Goal: Transaction & Acquisition: Purchase product/service

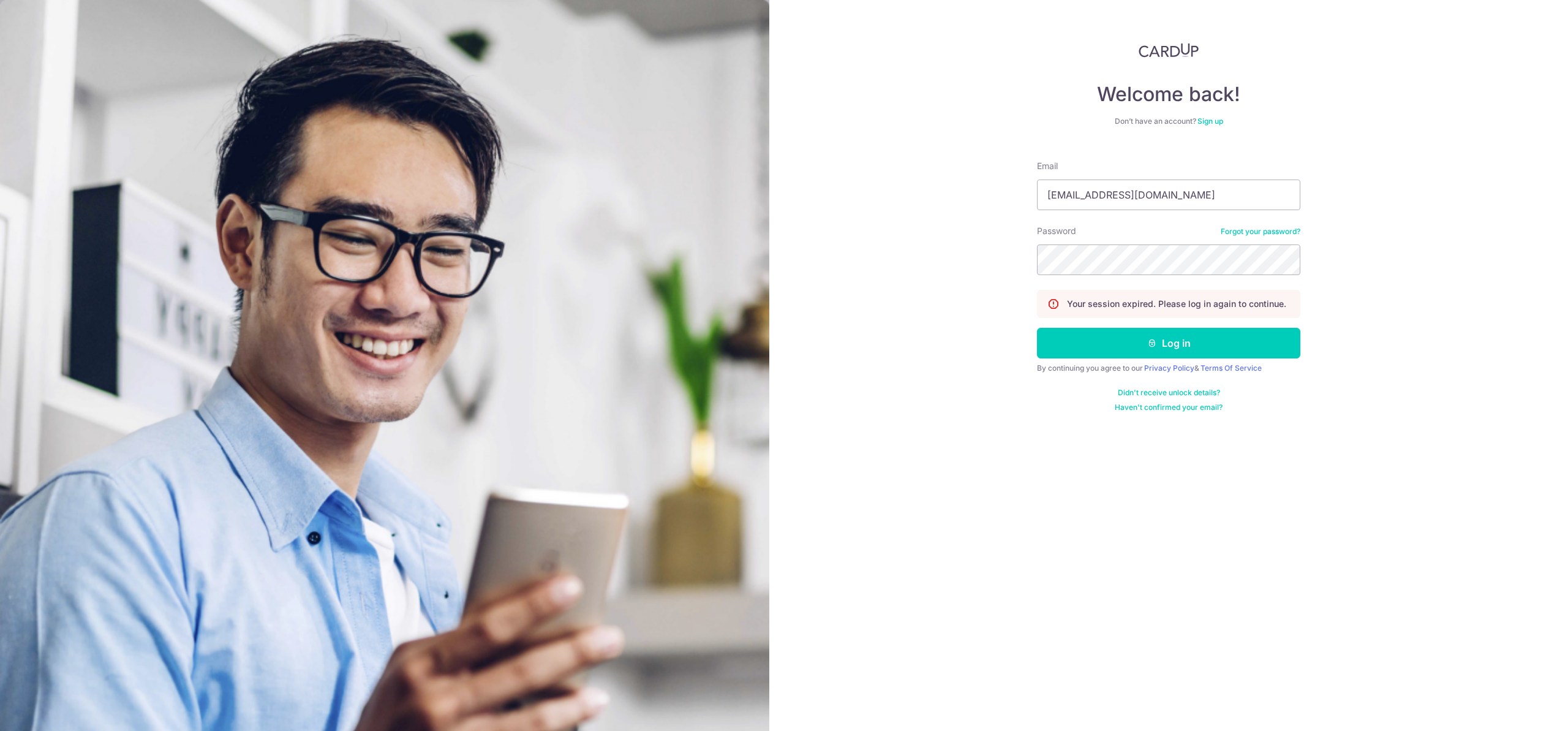
click at [1037, 328] on button "Log in" at bounding box center [1168, 343] width 263 height 30
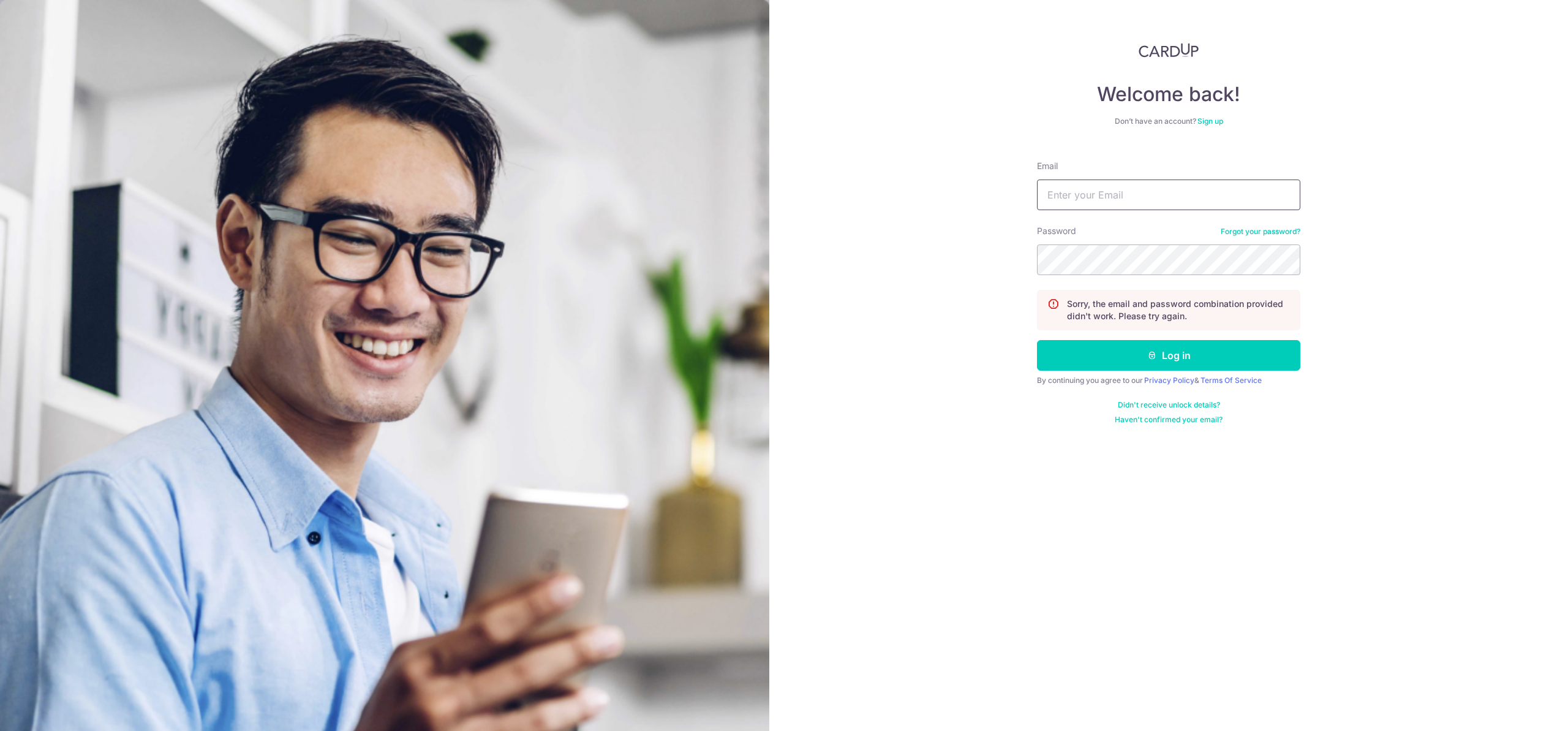
click at [1094, 204] on input "Email" at bounding box center [1168, 195] width 263 height 30
type input "[EMAIL_ADDRESS][DOMAIN_NAME]"
click at [1121, 242] on div "Password Forgot your password?" at bounding box center [1168, 250] width 263 height 50
click at [1037, 340] on button "Log in" at bounding box center [1168, 355] width 263 height 30
click at [1193, 364] on button "Log in" at bounding box center [1168, 355] width 263 height 30
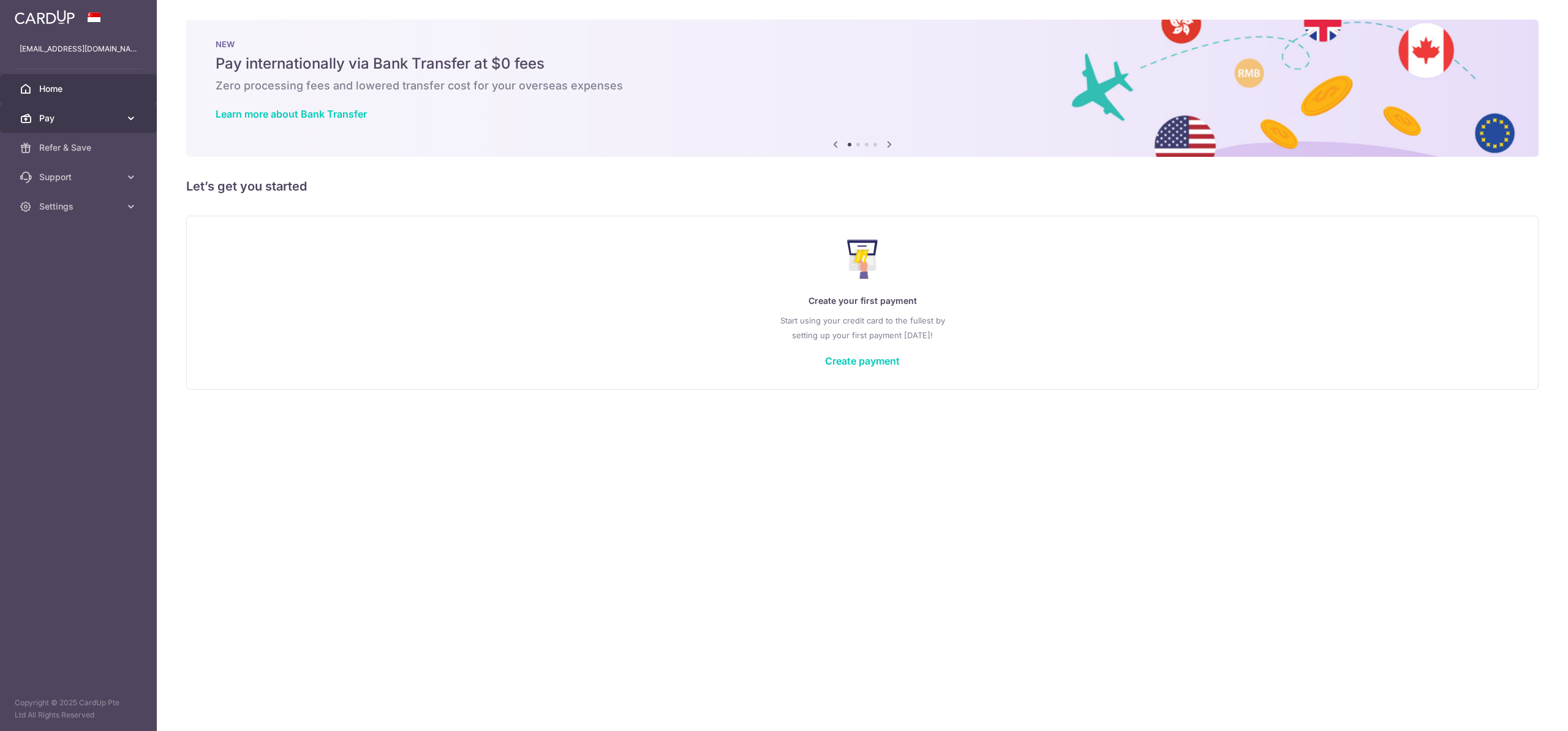
click at [110, 125] on link "Pay" at bounding box center [78, 118] width 157 height 30
click at [92, 146] on span "Payments" at bounding box center [79, 148] width 81 height 12
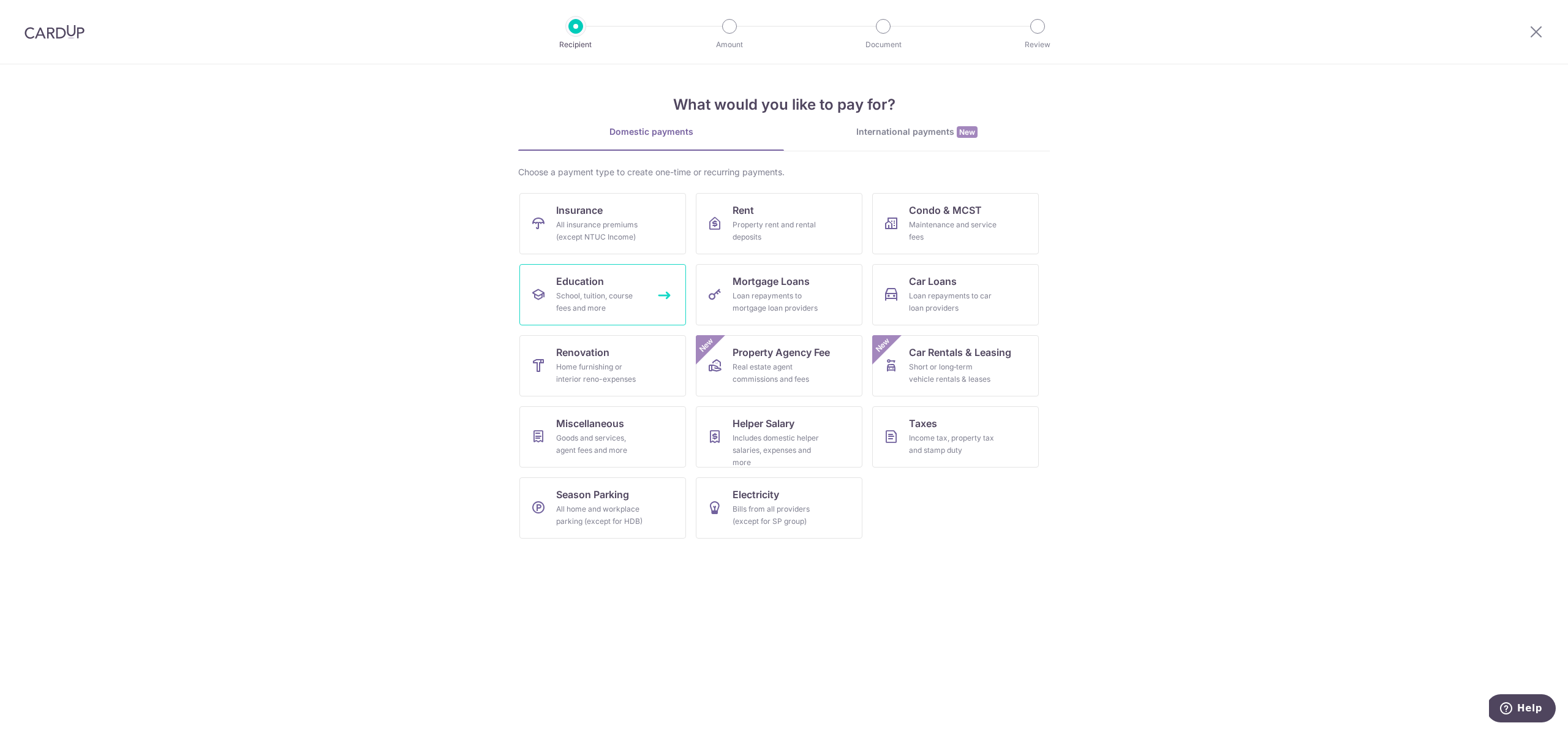
click at [598, 286] on span "Education" at bounding box center [579, 281] width 48 height 14
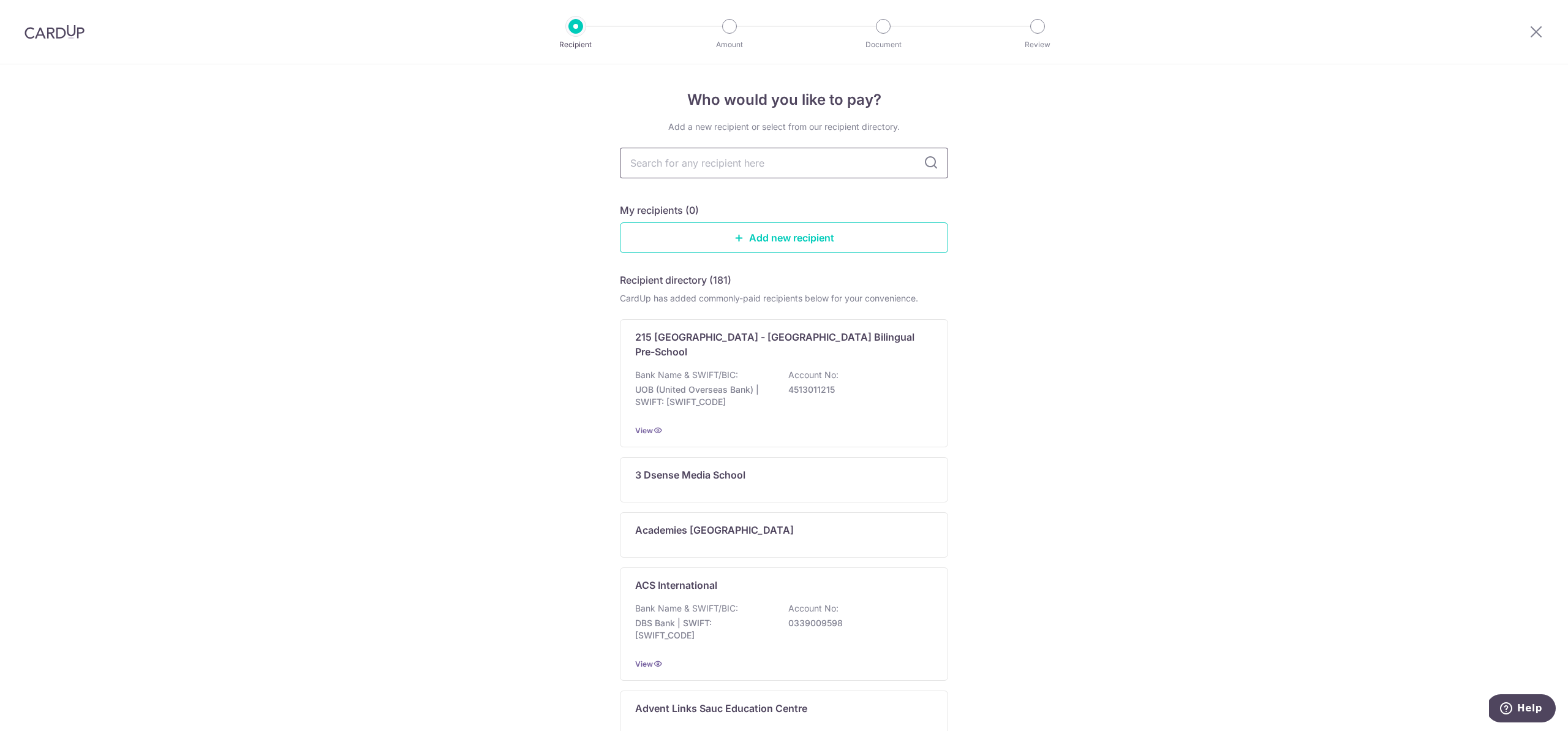
click at [741, 171] on input "text" at bounding box center [784, 163] width 329 height 30
type input "small"
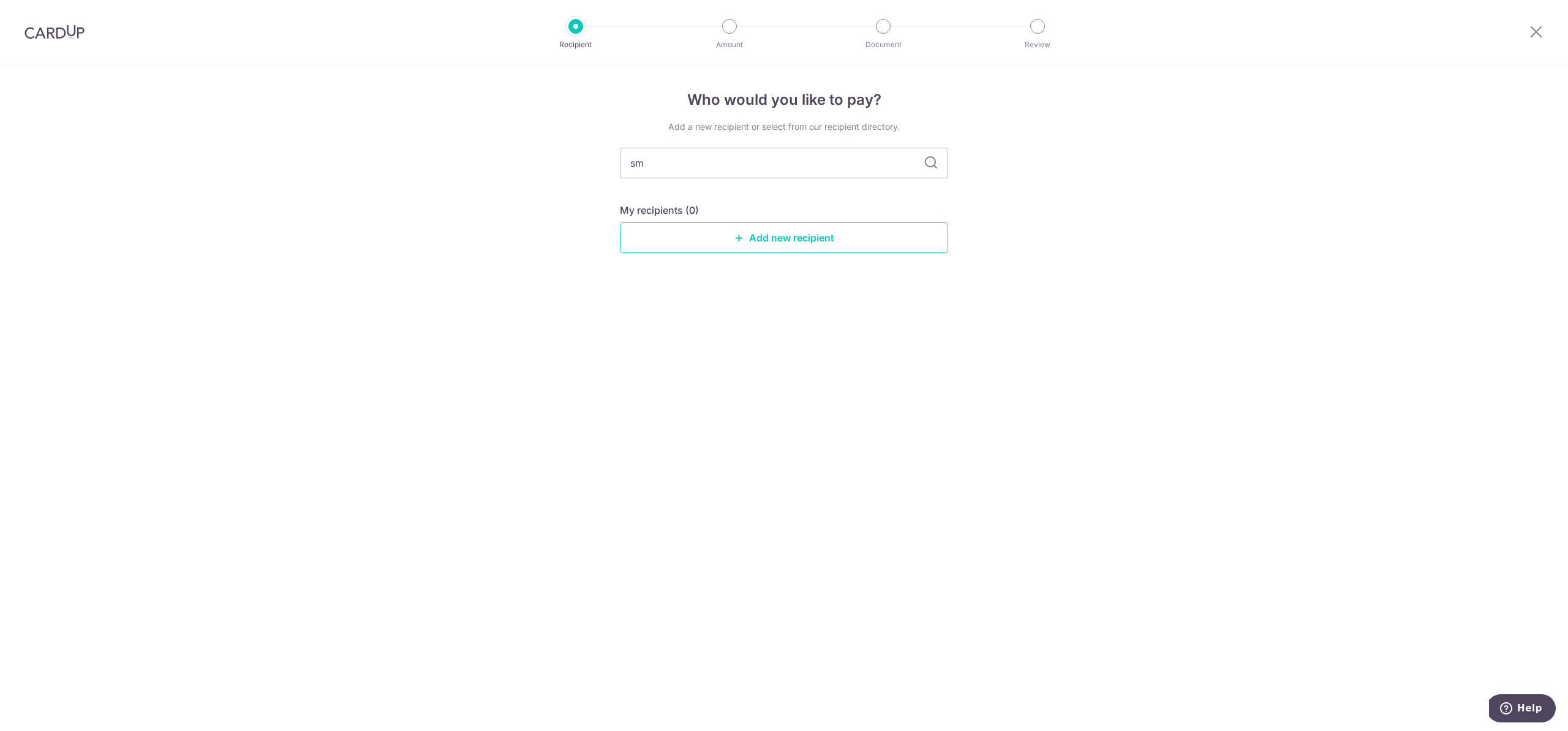
type input "s"
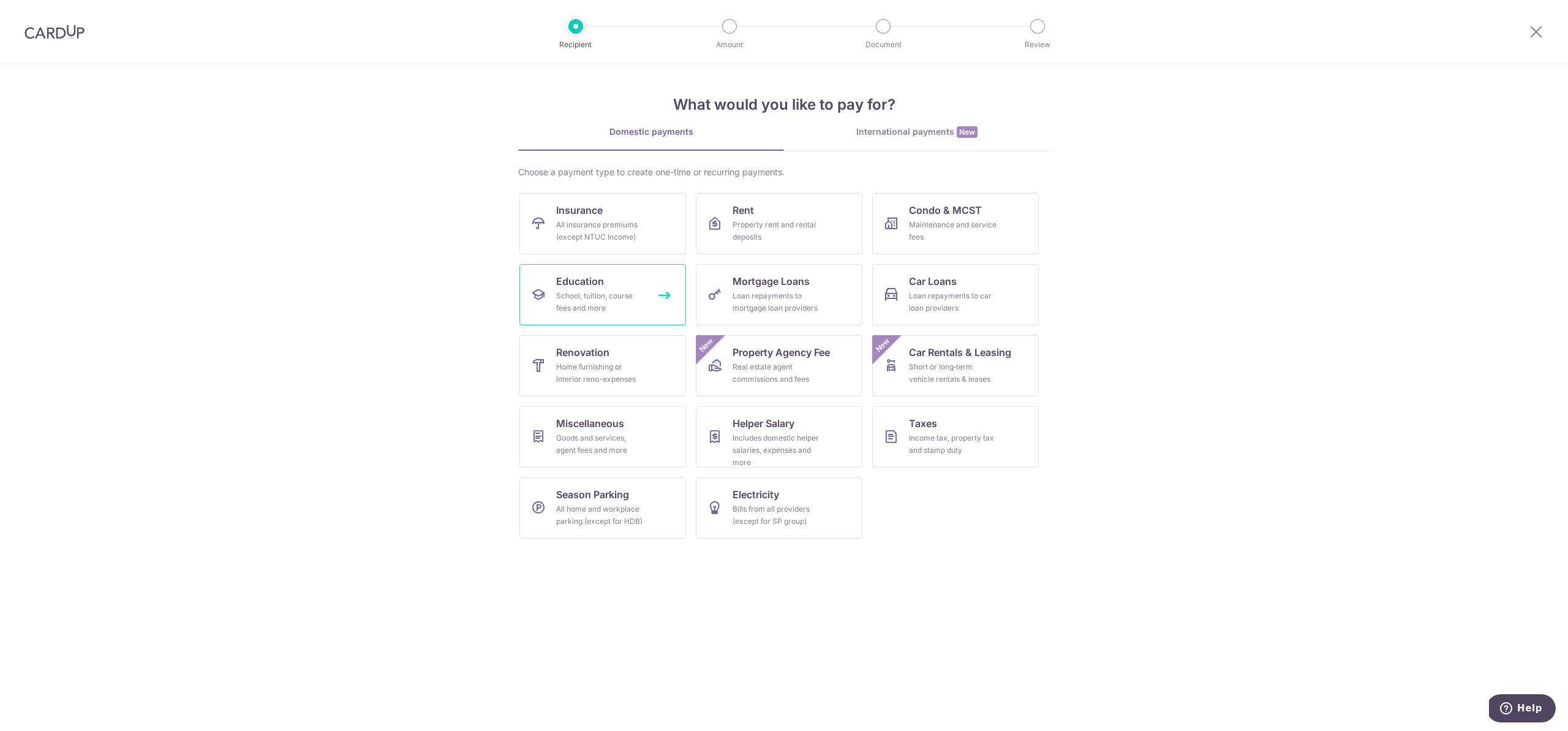
click at [622, 306] on div "School, tuition, course fees and more" at bounding box center [600, 302] width 88 height 24
click at [662, 295] on link "Education School, tuition, course fees and more" at bounding box center [603, 295] width 167 height 61
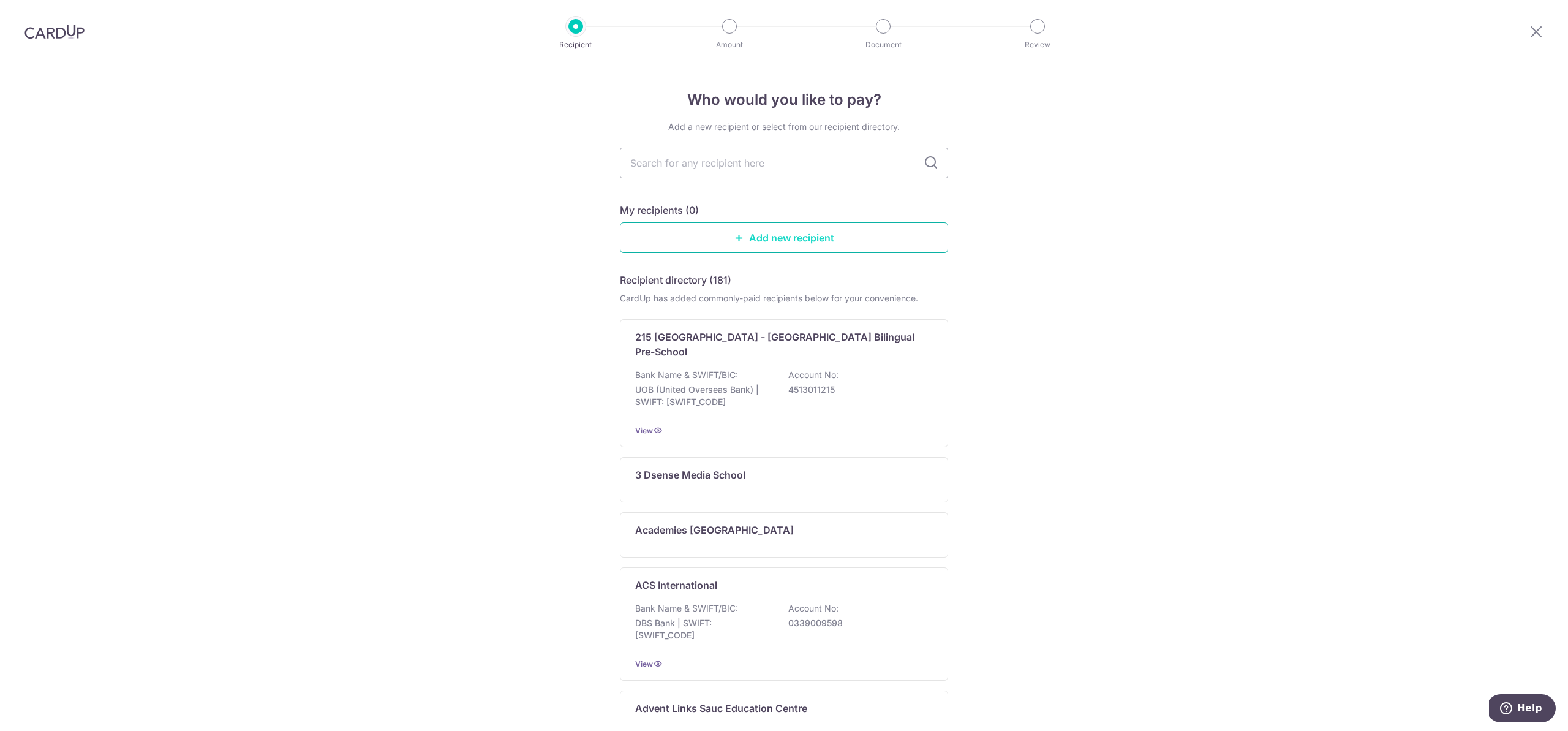
click at [778, 242] on link "Add new recipient" at bounding box center [784, 238] width 329 height 30
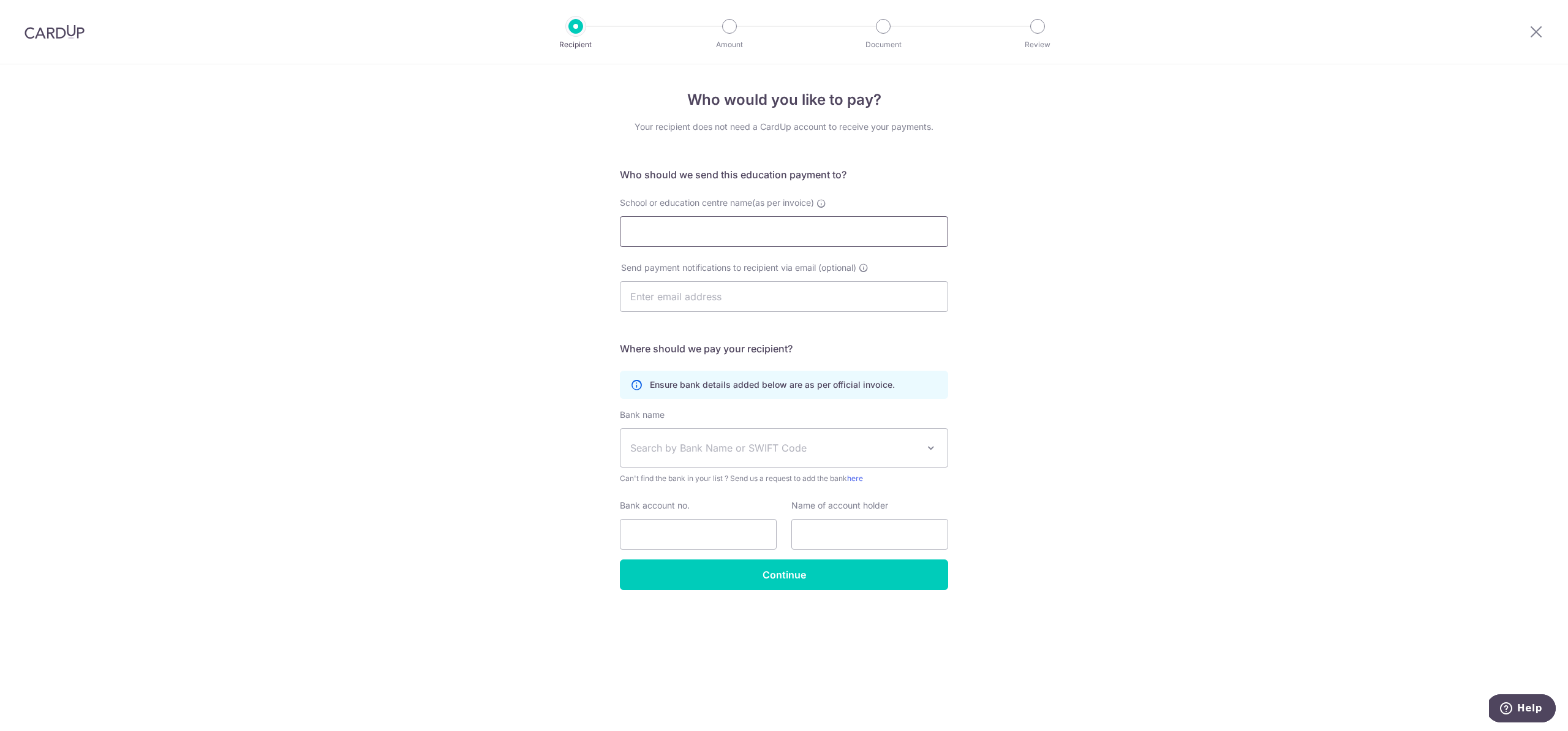
click at [781, 243] on input "School or education centre name(as per invoice)" at bounding box center [784, 232] width 329 height 30
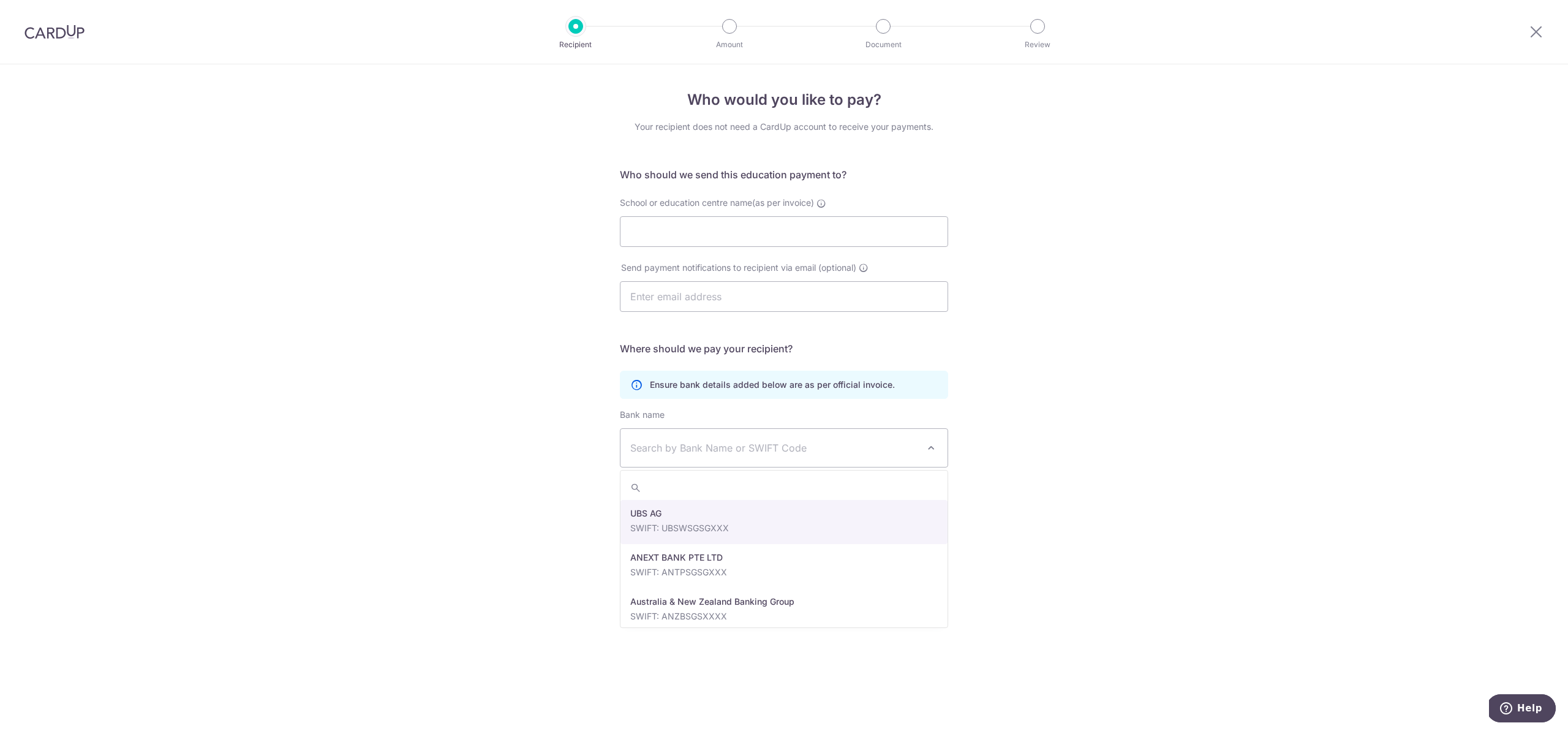
click at [938, 457] on span "Search by Bank Name or SWIFT Code" at bounding box center [784, 448] width 327 height 38
click at [1296, 385] on div "Who would you like to pay? Your recipient does not need a CardUp account to rec…" at bounding box center [784, 398] width 1568 height 667
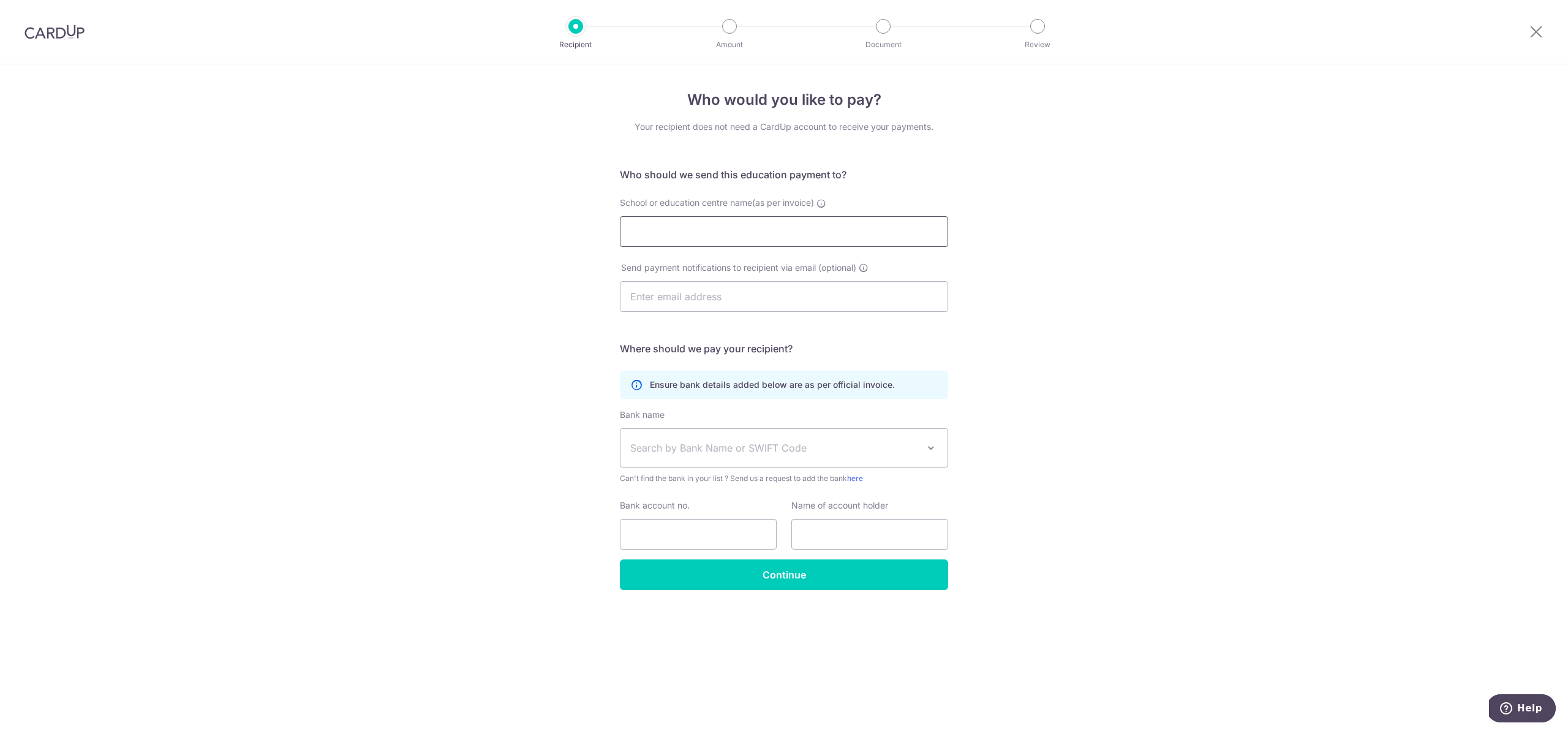
click at [777, 233] on input "School or education centre name(as per invoice)" at bounding box center [784, 232] width 329 height 30
type input "busy"
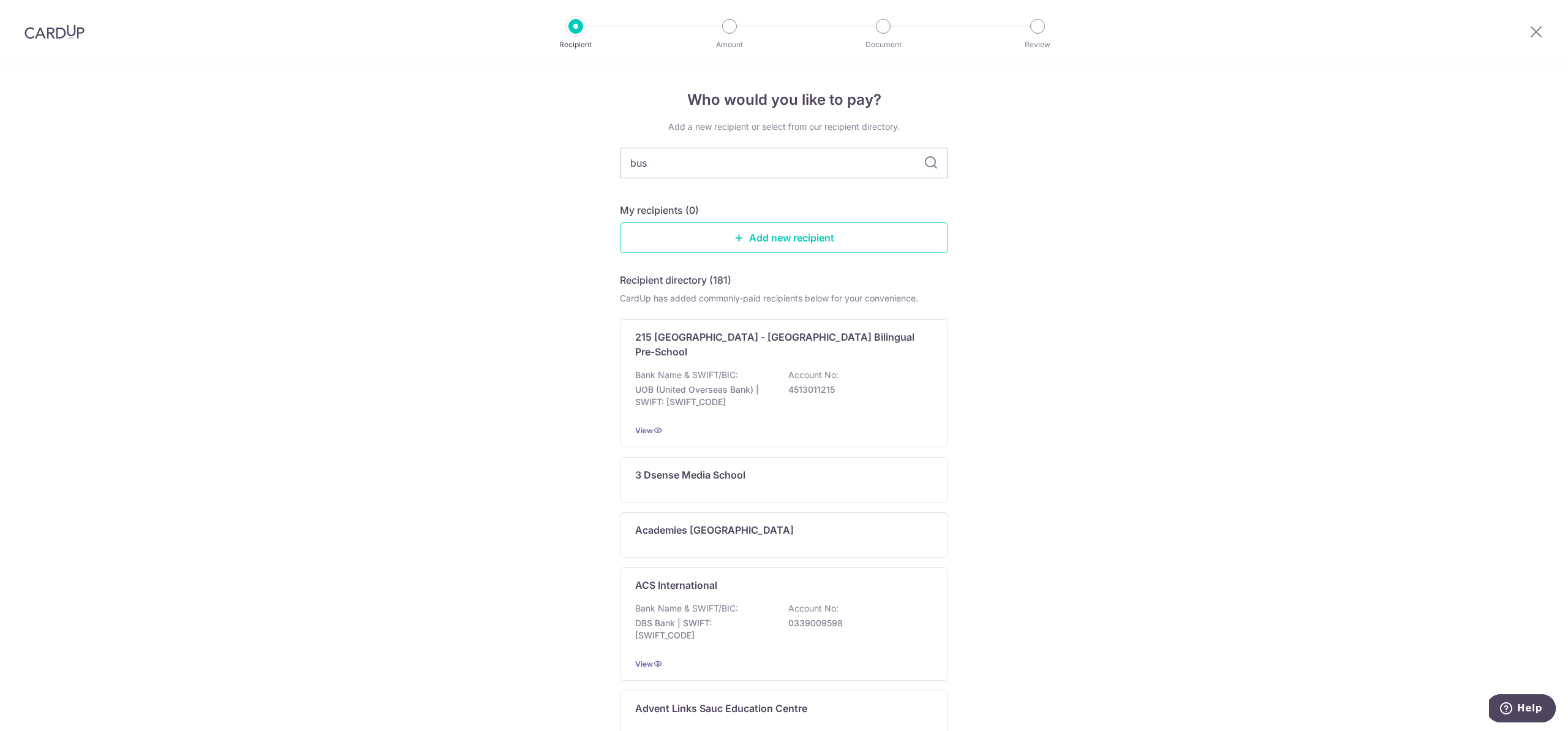
type input "busy"
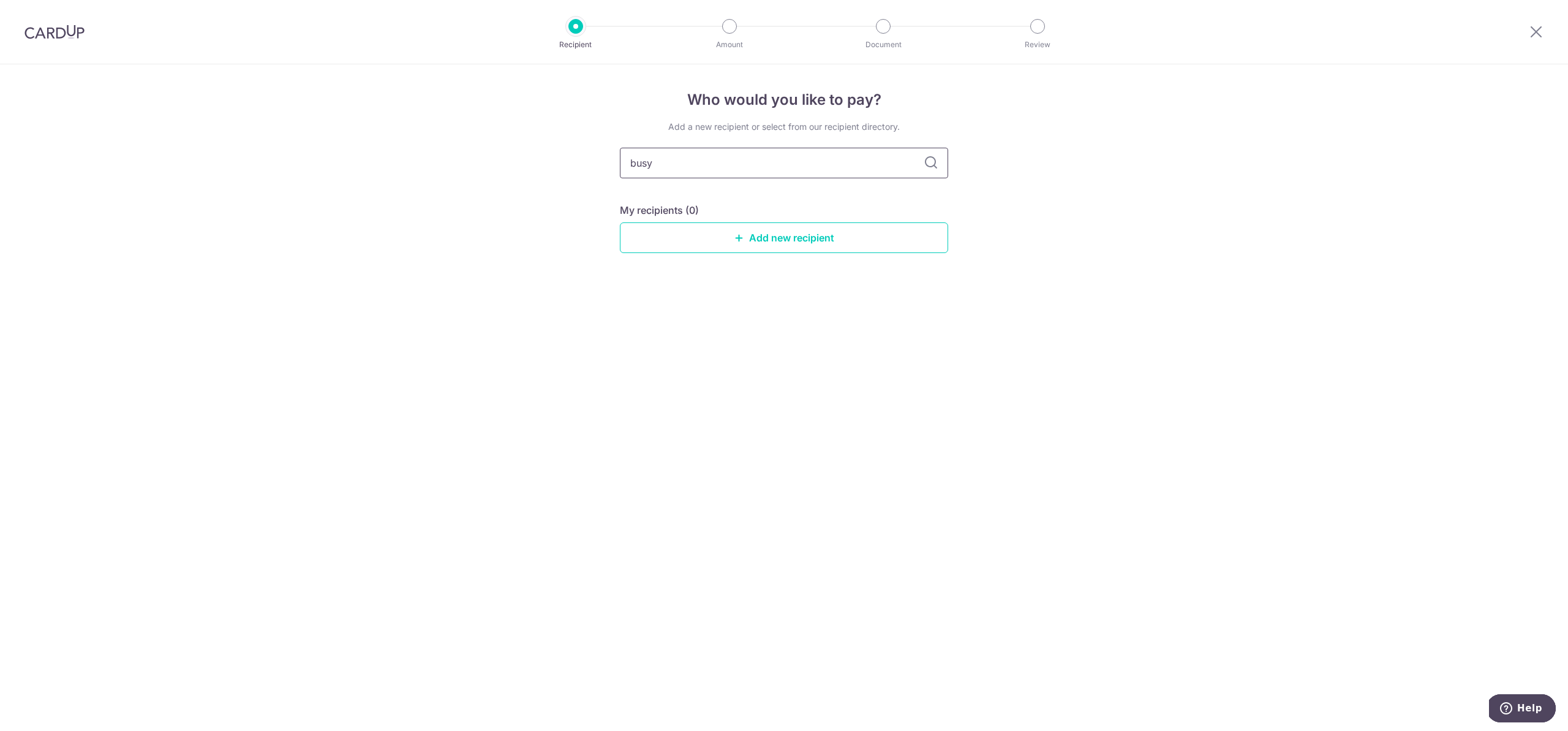
drag, startPoint x: 859, startPoint y: 167, endPoint x: 221, endPoint y: 108, distance: 640.7
click at [233, 108] on div "Who would you like to pay? Add a new recipient or select from our recipient dir…" at bounding box center [784, 398] width 1568 height 667
click at [30, 44] on div at bounding box center [55, 32] width 109 height 64
click at [36, 37] on img at bounding box center [54, 31] width 60 height 14
click at [51, 37] on img at bounding box center [54, 31] width 60 height 14
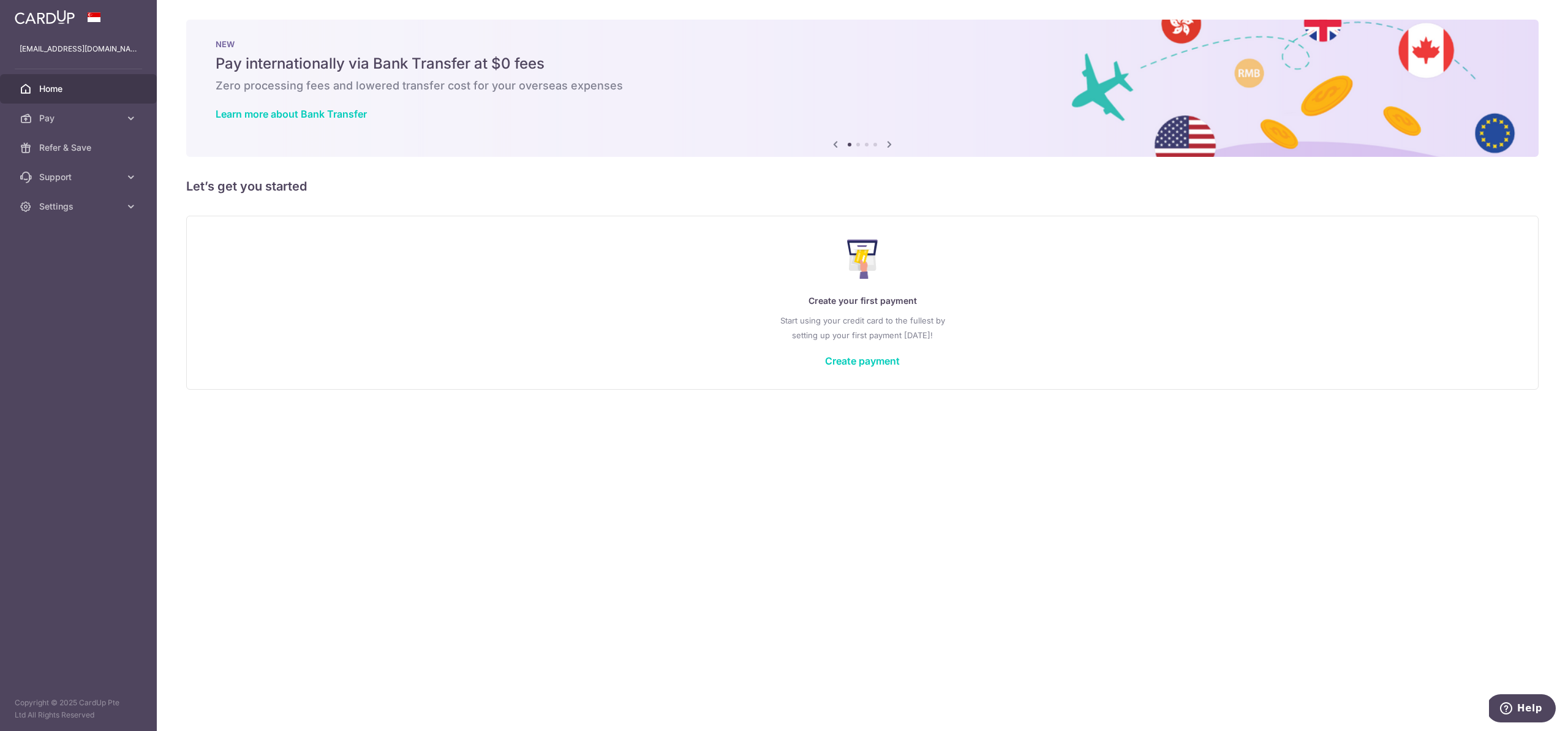
click at [140, 182] on link "Support" at bounding box center [78, 177] width 157 height 30
click at [130, 198] on link "FAQ" at bounding box center [78, 206] width 157 height 30
